Goal: Complete application form

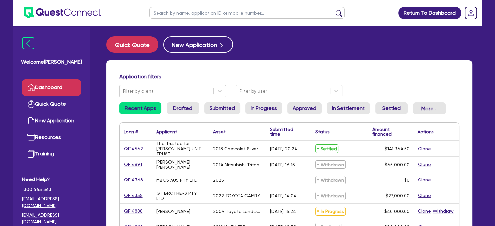
click at [59, 90] on link "Dashboard" at bounding box center [51, 87] width 59 height 17
click at [176, 111] on link "Drafted" at bounding box center [183, 108] width 33 height 12
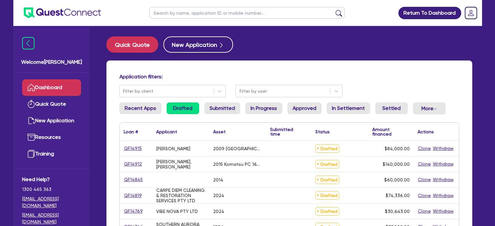
click at [133, 175] on div "QF14845" at bounding box center [136, 179] width 33 height 15
click at [131, 177] on link "QF14845" at bounding box center [134, 179] width 20 height 7
select select "CARS_AND_LIGHT_TRUCKS"
select select "PASSENGER_VEHICLES"
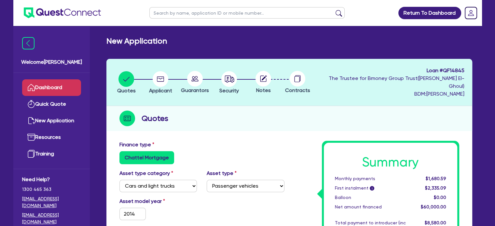
click at [51, 86] on link "Dashboard" at bounding box center [51, 87] width 59 height 17
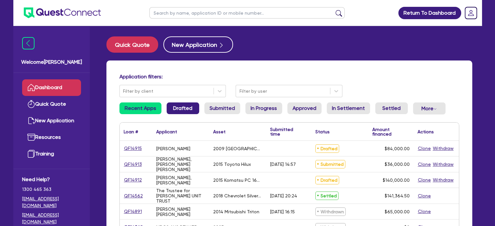
click at [182, 112] on link "Drafted" at bounding box center [183, 108] width 33 height 12
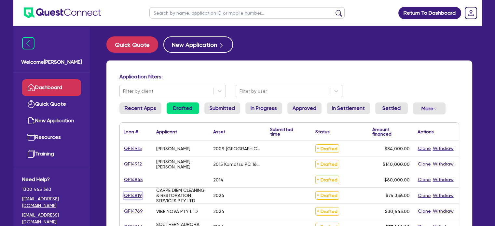
click at [129, 196] on link "QF14819" at bounding box center [133, 195] width 19 height 7
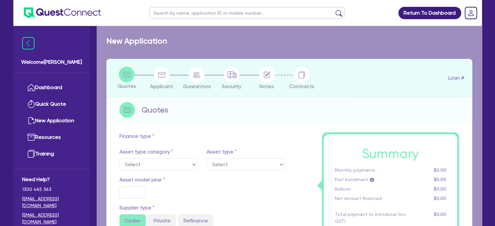
select select "TERTIARY_ASSETS"
type input "2024"
type input "74,336"
type input "5"
type input "3,716.8"
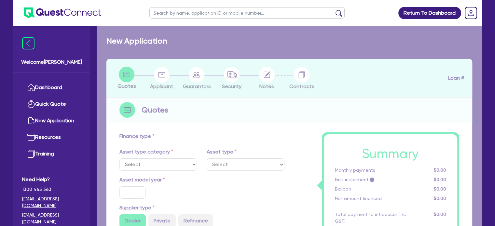
type input "17.95"
select select "OTHER_TERTIARY"
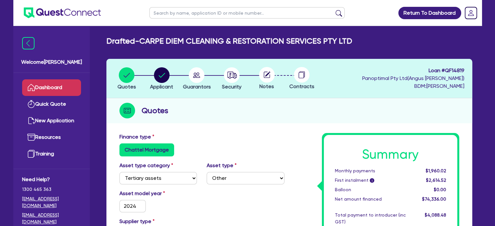
click at [67, 89] on link "Dashboard" at bounding box center [51, 87] width 59 height 17
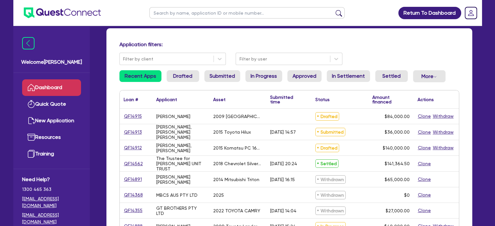
scroll to position [65, 0]
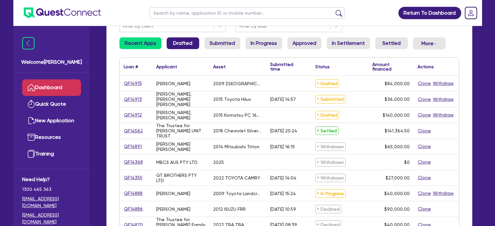
click at [179, 43] on link "Drafted" at bounding box center [183, 43] width 33 height 12
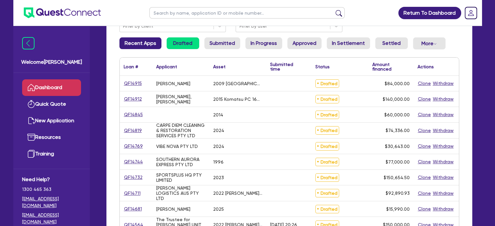
click at [127, 42] on link "Recent Apps" at bounding box center [140, 43] width 42 height 12
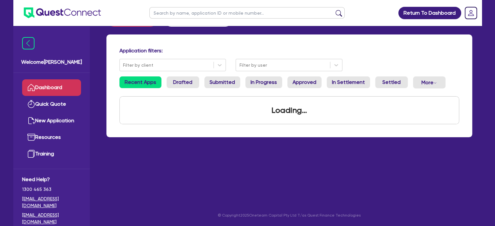
scroll to position [65, 0]
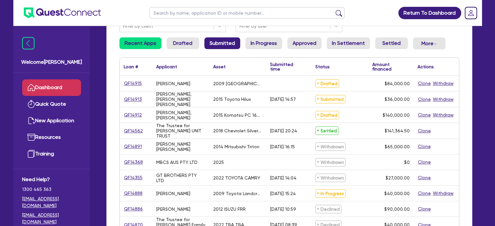
click at [222, 46] on link "Submitted" at bounding box center [222, 43] width 36 height 12
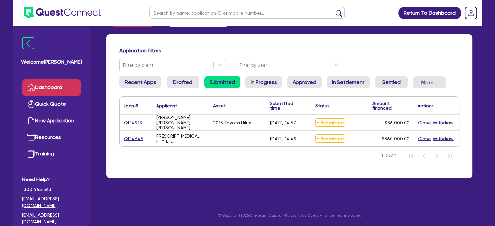
scroll to position [26, 0]
click at [142, 78] on link "Recent Apps" at bounding box center [140, 82] width 42 height 12
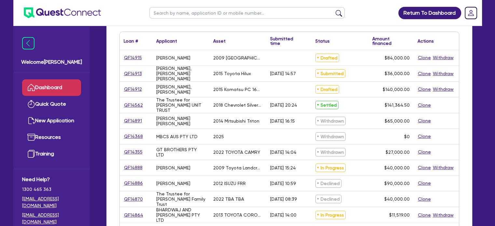
scroll to position [91, 0]
click at [130, 166] on link "QF14888" at bounding box center [133, 167] width 19 height 7
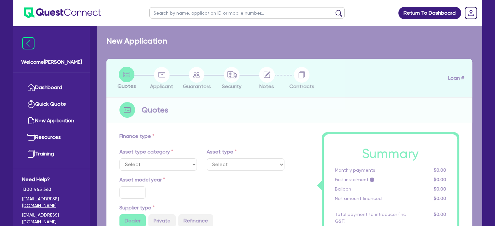
select select "CARS_AND_LIGHT_TRUCKS"
type input "2009"
radio input "false"
radio input "true"
type input "52,500"
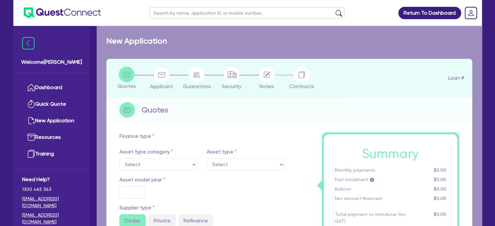
type input "12,500"
type input "20"
type input "10,500"
type input "10"
type input "4,000"
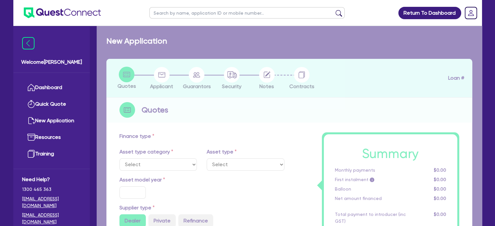
type input "17.99"
select select "PASSENGER_VEHICLES"
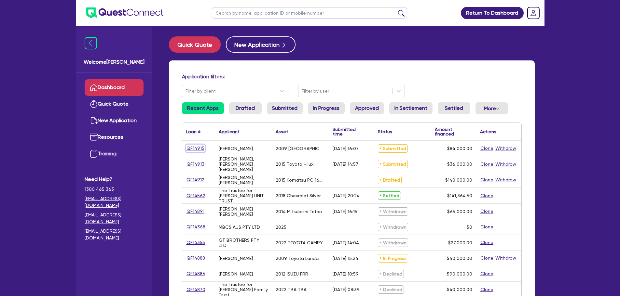
click at [190, 148] on link "QF14915" at bounding box center [195, 148] width 19 height 7
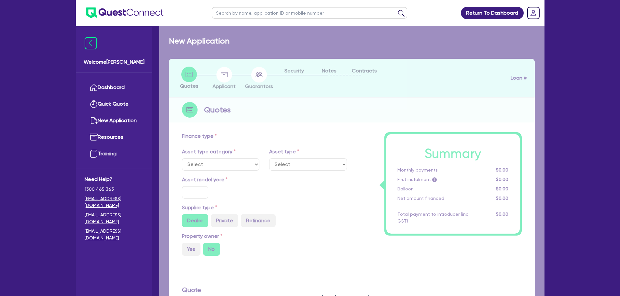
select select "PRIMARY_ASSETS"
type input "2009"
radio input "false"
radio input "true"
type input "105,000"
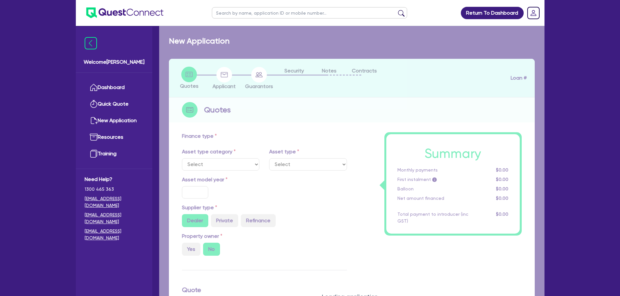
type input "21,000"
type input "10"
type input "8,400"
type input "17.95"
select select "HEAVY_TRUCKS"
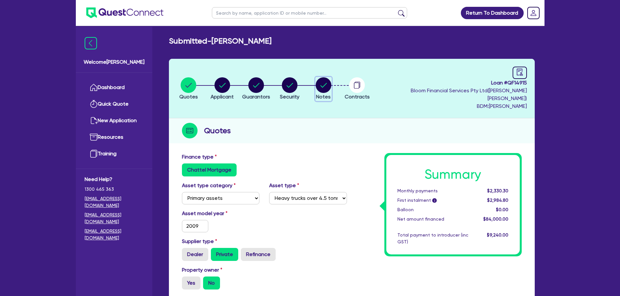
click at [323, 83] on circle "button" at bounding box center [324, 85] width 16 height 16
select select "Quest Finance - Own Book"
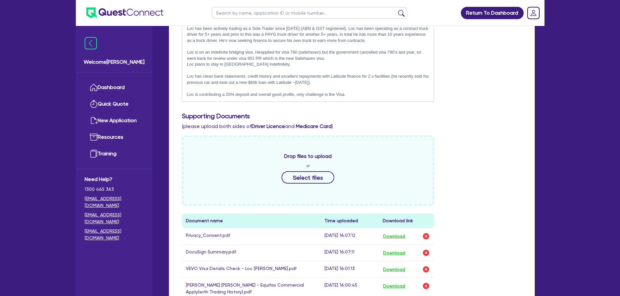
scroll to position [130, 0]
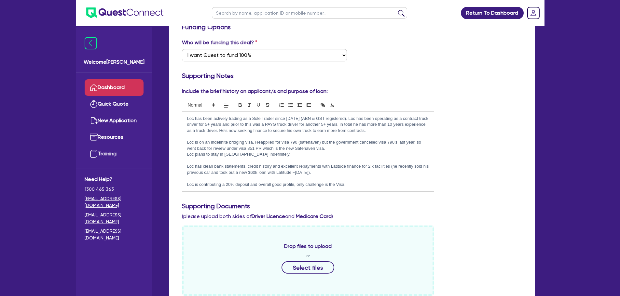
click at [117, 87] on link "Dashboard" at bounding box center [114, 87] width 59 height 17
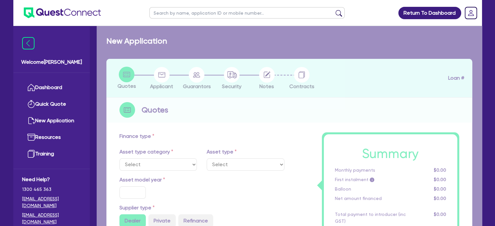
select select "PRIMARY_ASSETS"
type input "2009"
radio input "false"
radio input "true"
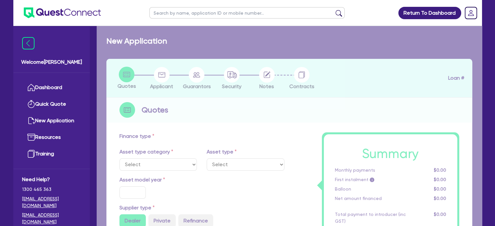
type input "105,000"
type input "21,000"
type input "10"
type input "8,400"
type input "17.95"
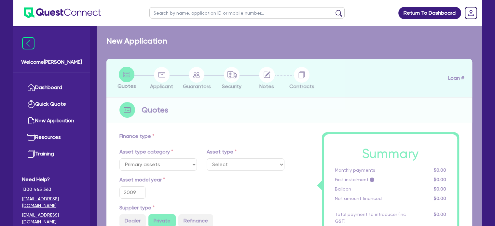
select select "HEAVY_TRUCKS"
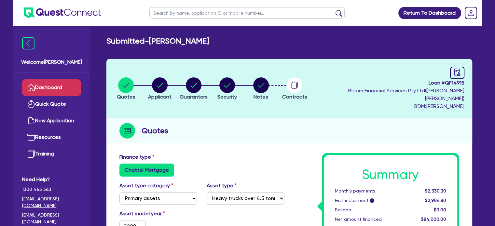
click at [48, 84] on link "Dashboard" at bounding box center [51, 87] width 59 height 17
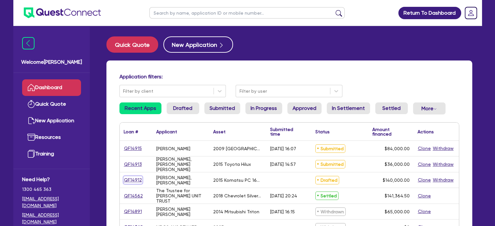
click at [130, 181] on link "QF14912" at bounding box center [133, 179] width 19 height 7
select select "PRIMARY_ASSETS"
select select "YELLOW_GOODS_AND_EXCAVATORS"
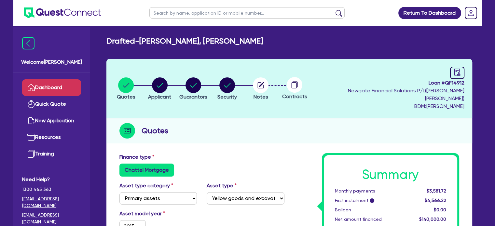
click at [61, 87] on link "Dashboard" at bounding box center [51, 87] width 59 height 17
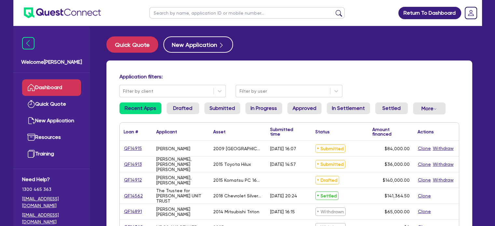
click at [19, 149] on ul "Dashboard Quick Quote New Application Ref Company Ref Salesperson Resources Tra…" at bounding box center [51, 121] width 76 height 96
click at [395, 111] on link "Settled" at bounding box center [391, 108] width 33 height 12
